Goal: Information Seeking & Learning: Compare options

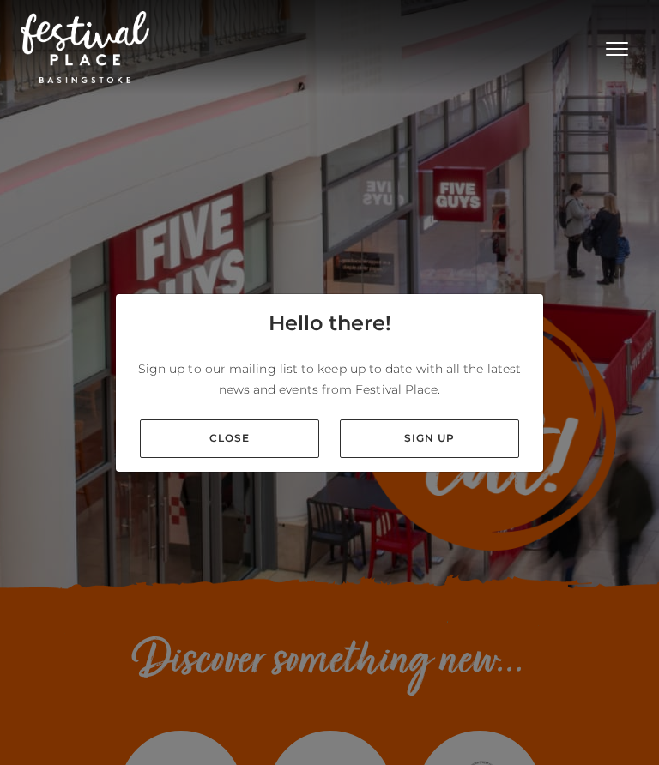
click at [268, 436] on link "Close" at bounding box center [229, 438] width 179 height 39
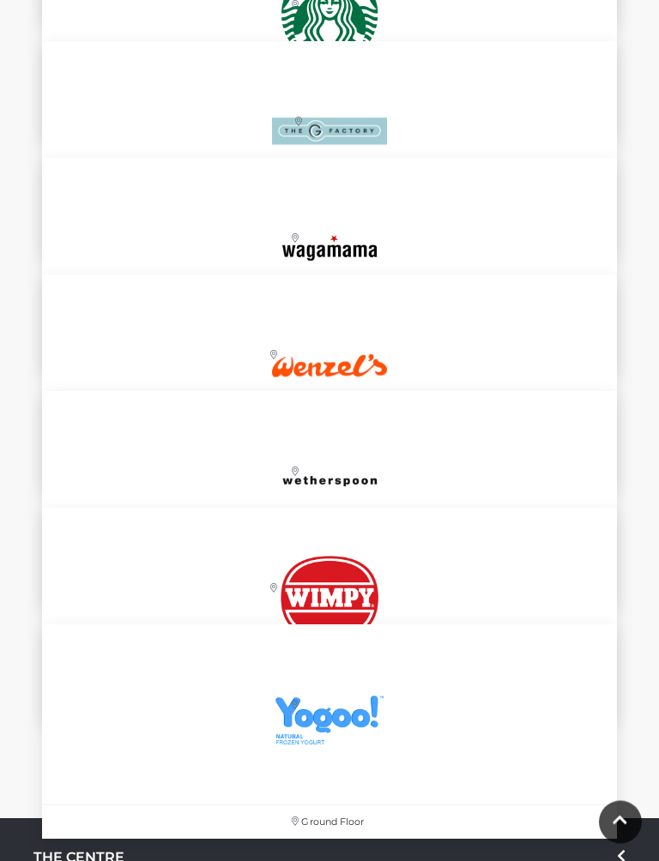
scroll to position [8116, 0]
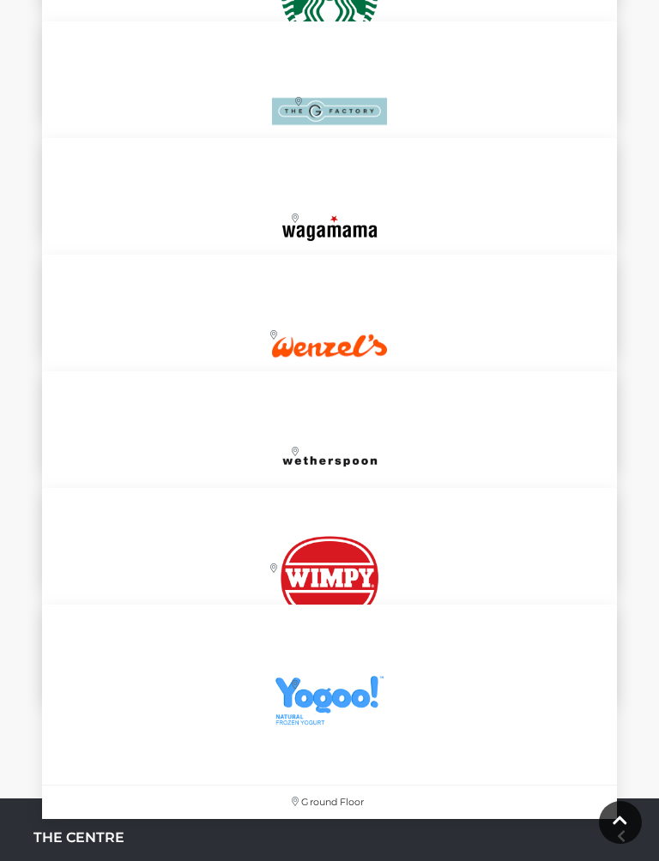
click at [388, 447] on img at bounding box center [329, 461] width 180 height 180
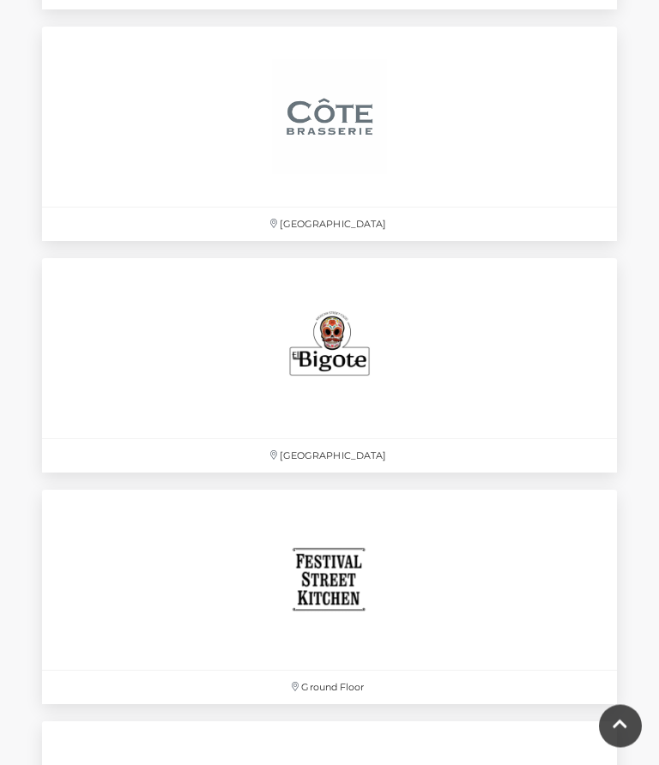
scroll to position [4392, 0]
click at [480, 561] on div "Ground Floor" at bounding box center [329, 597] width 575 height 214
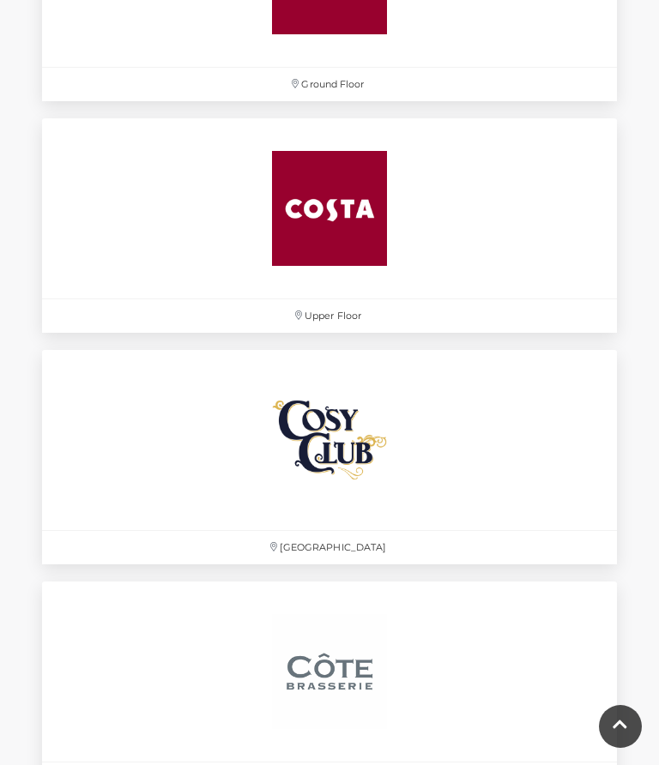
scroll to position [3831, 0]
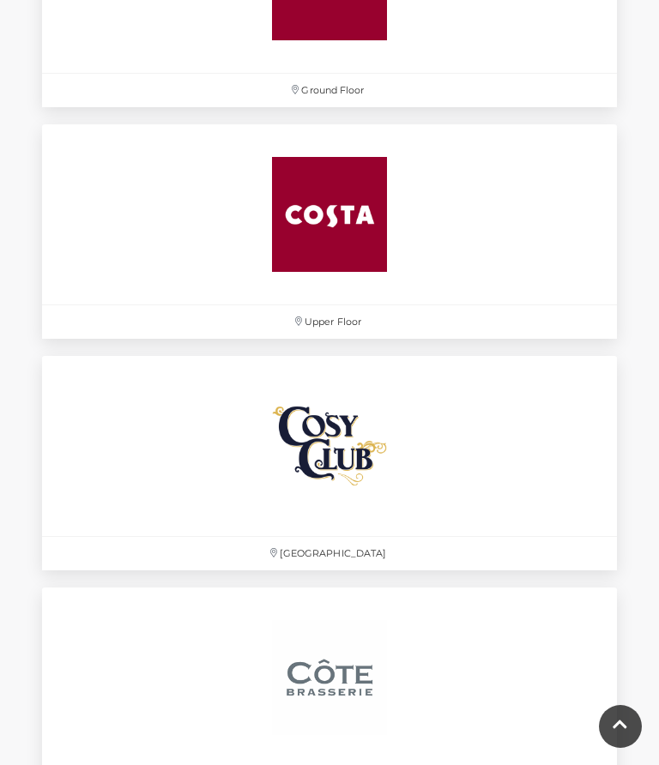
click at [387, 452] on img at bounding box center [329, 446] width 180 height 180
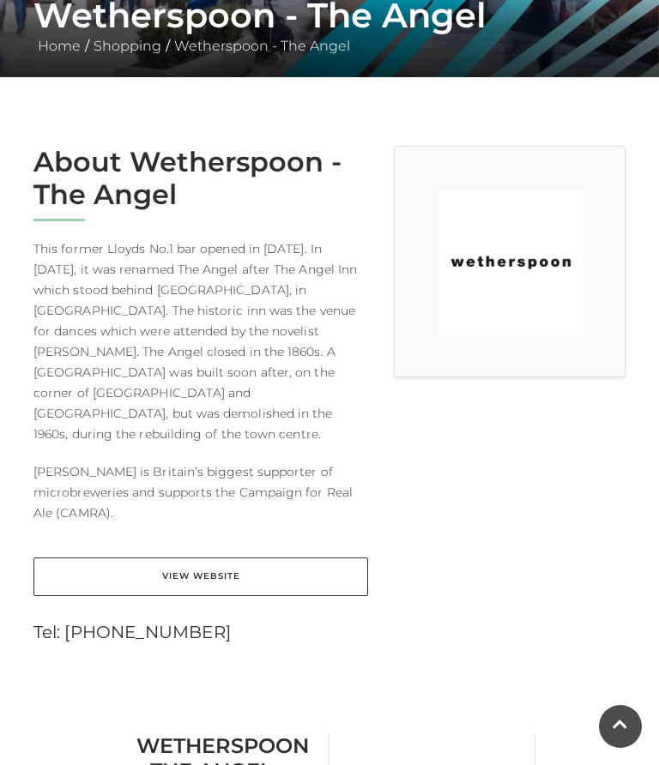
scroll to position [346, 0]
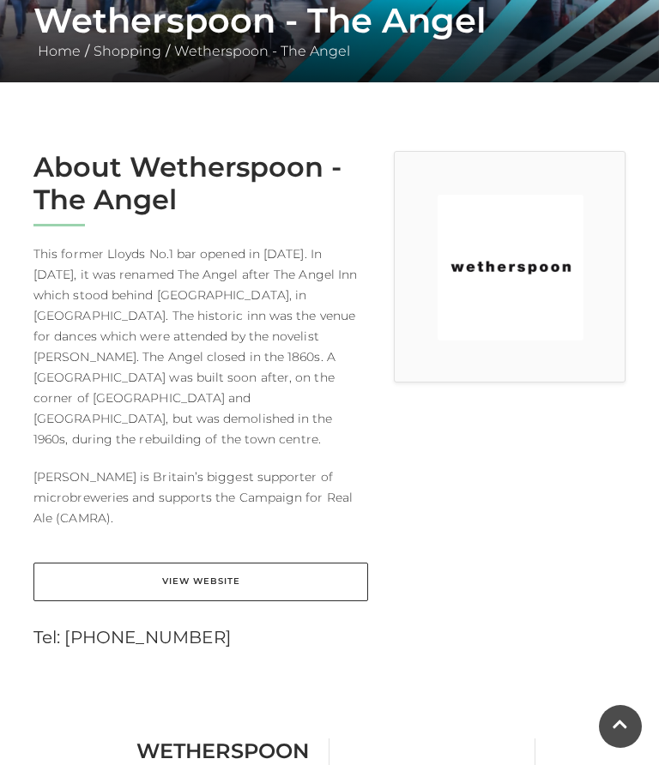
click at [256, 563] on link "View Website" at bounding box center [200, 582] width 334 height 39
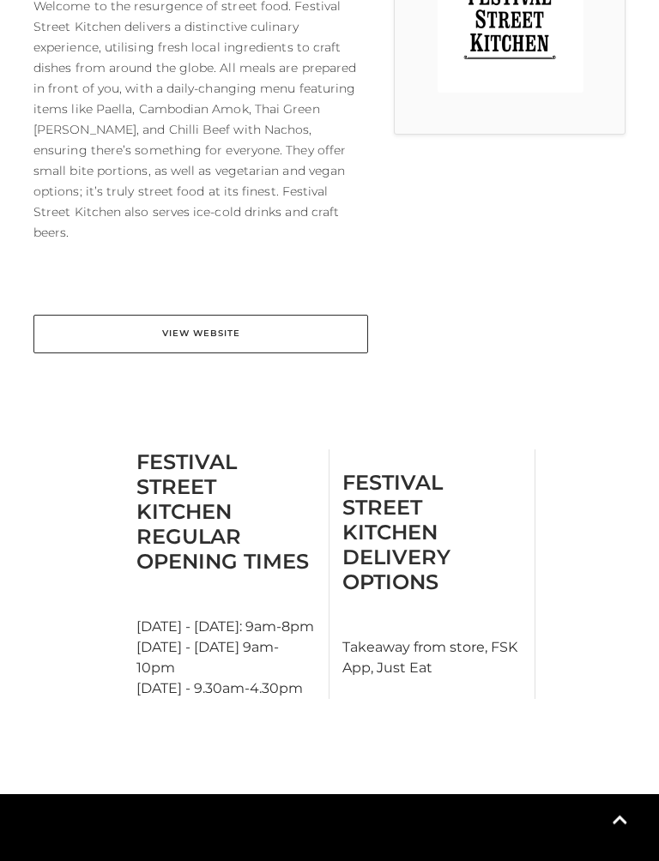
scroll to position [578, 0]
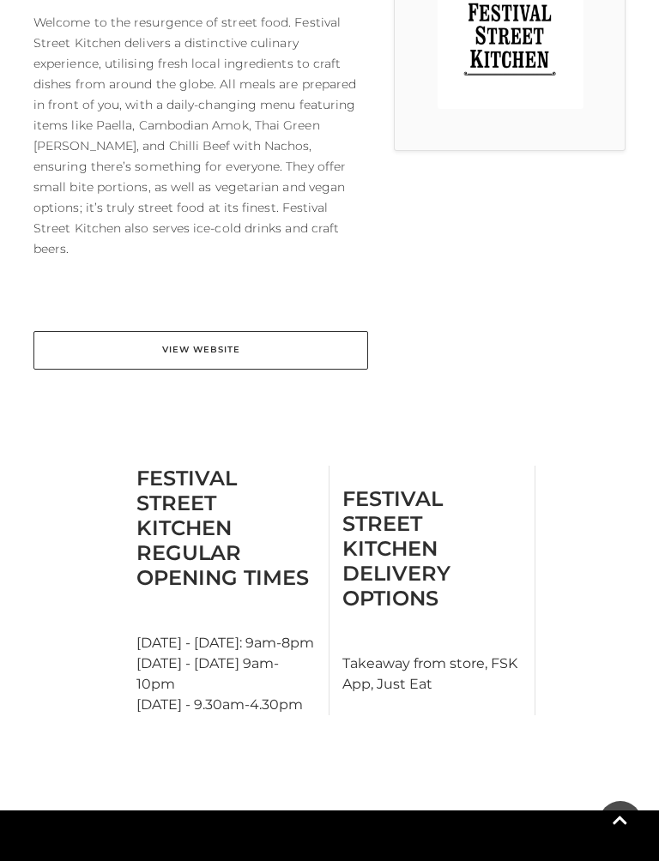
click at [260, 333] on link "View Website" at bounding box center [200, 350] width 334 height 39
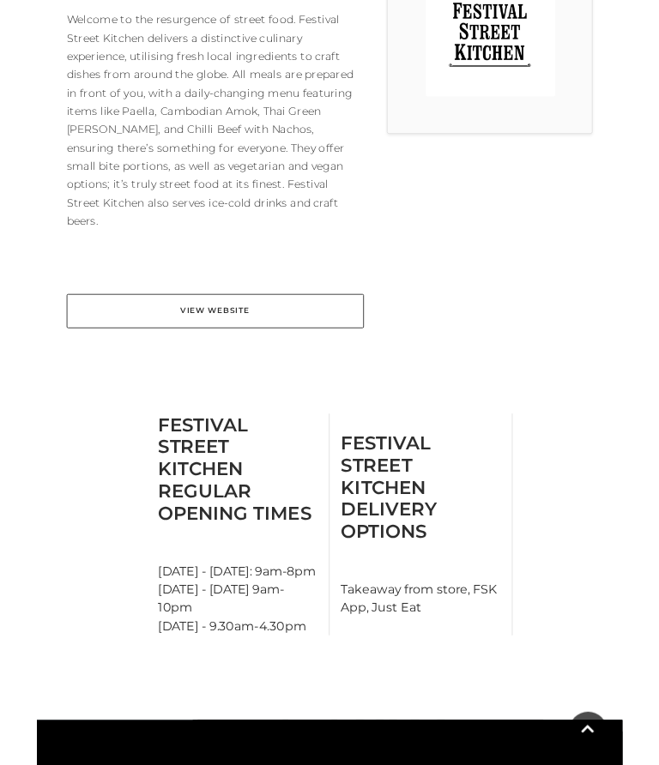
scroll to position [626, 0]
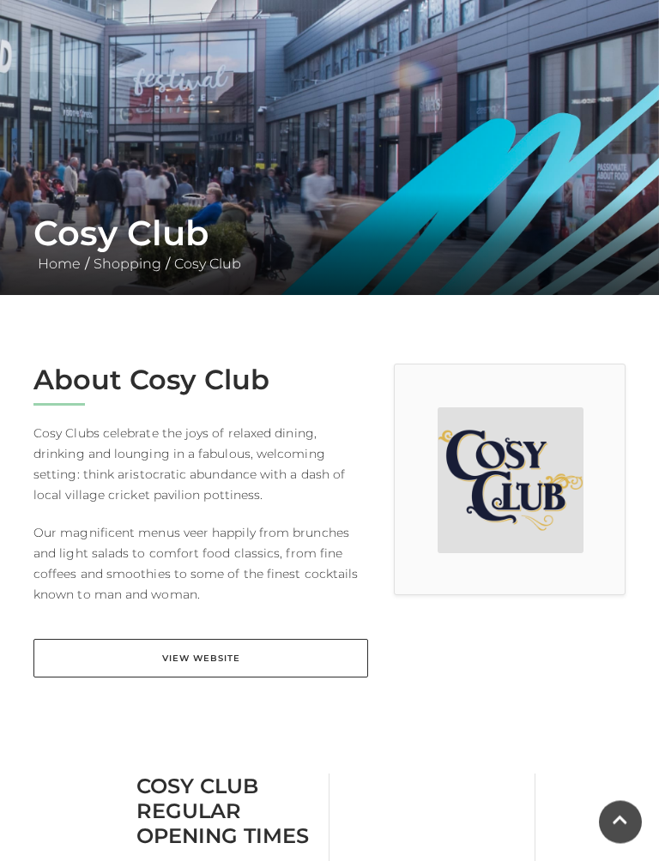
scroll to position [134, 0]
click at [243, 666] on link "View Website" at bounding box center [200, 658] width 334 height 39
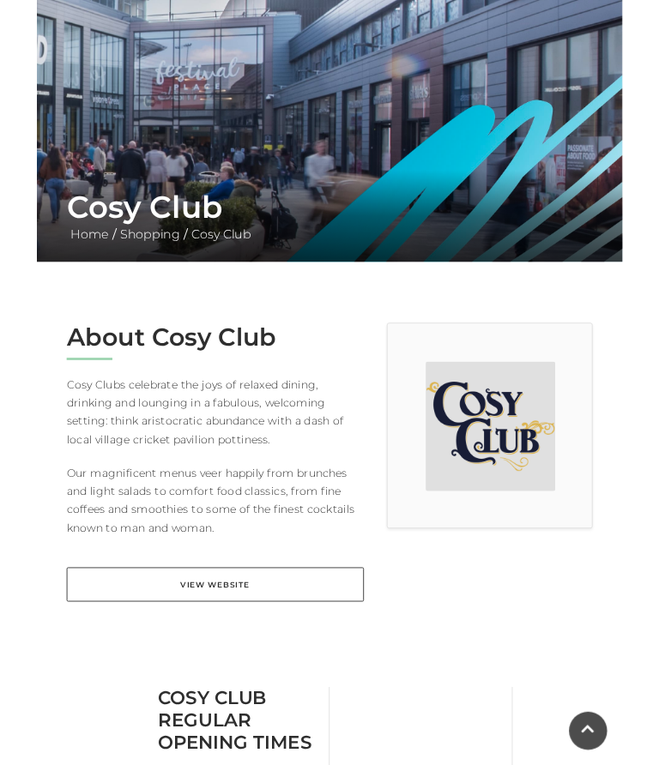
scroll to position [182, 0]
